Goal: Navigation & Orientation: Find specific page/section

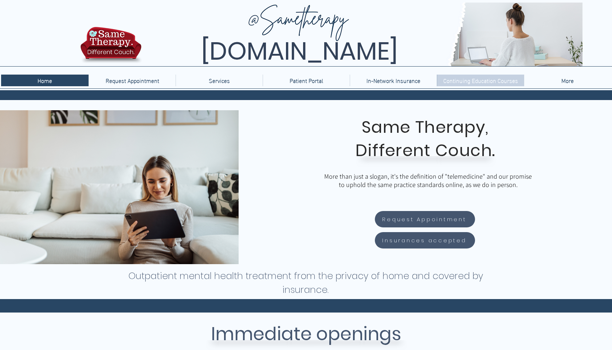
click at [313, 80] on p "Continuing Education Courses" at bounding box center [480, 81] width 82 height 12
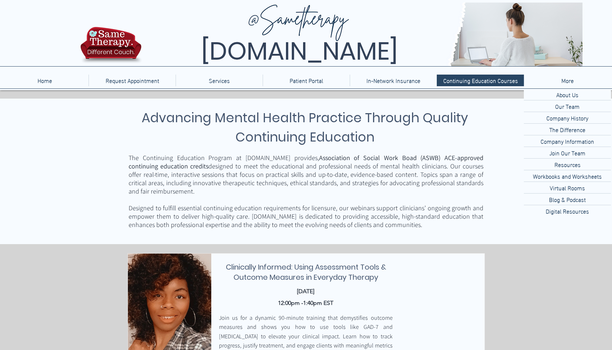
click at [568, 82] on p "More" at bounding box center [567, 81] width 20 height 12
click at [565, 84] on p "More" at bounding box center [567, 81] width 20 height 12
click at [564, 166] on p "Resources" at bounding box center [567, 164] width 32 height 11
